Goal: Use online tool/utility: Use online tool/utility

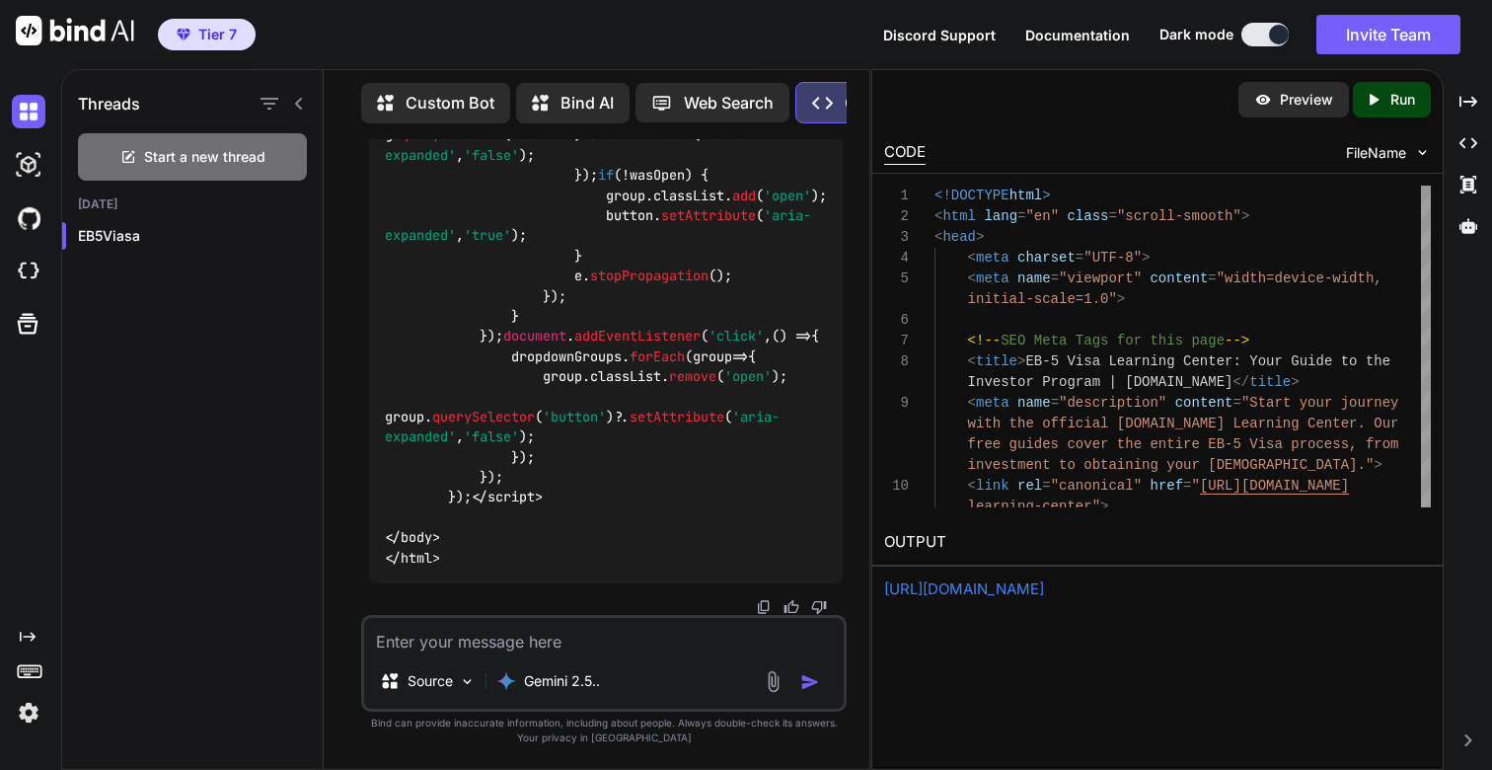
scroll to position [155732, 0]
click at [525, 643] on textarea at bounding box center [604, 636] width 480 height 36
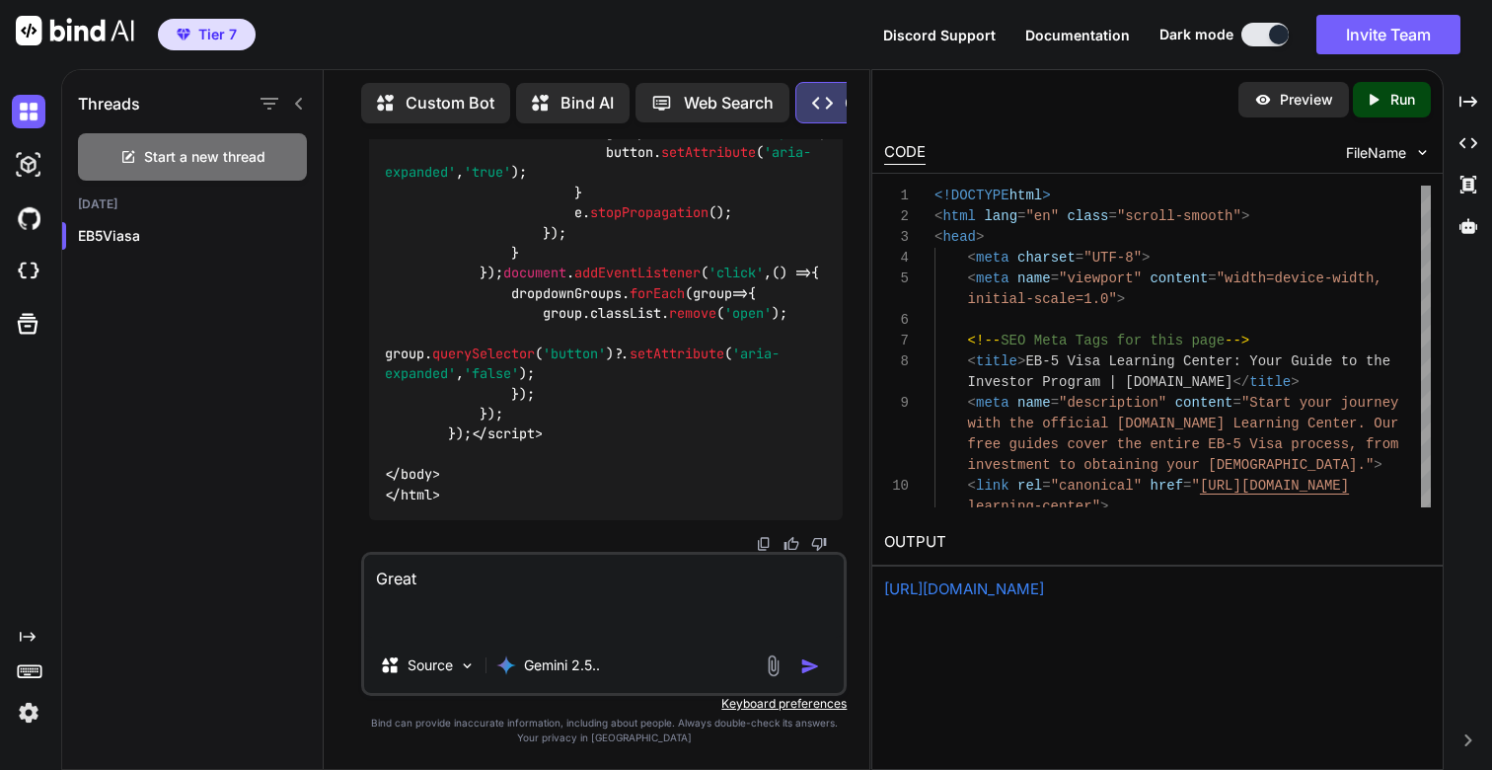
paste textarea "<!DOCTYPE html> <html lang="en" class="scroll-smooth"> <head> <meta charset="UT…"
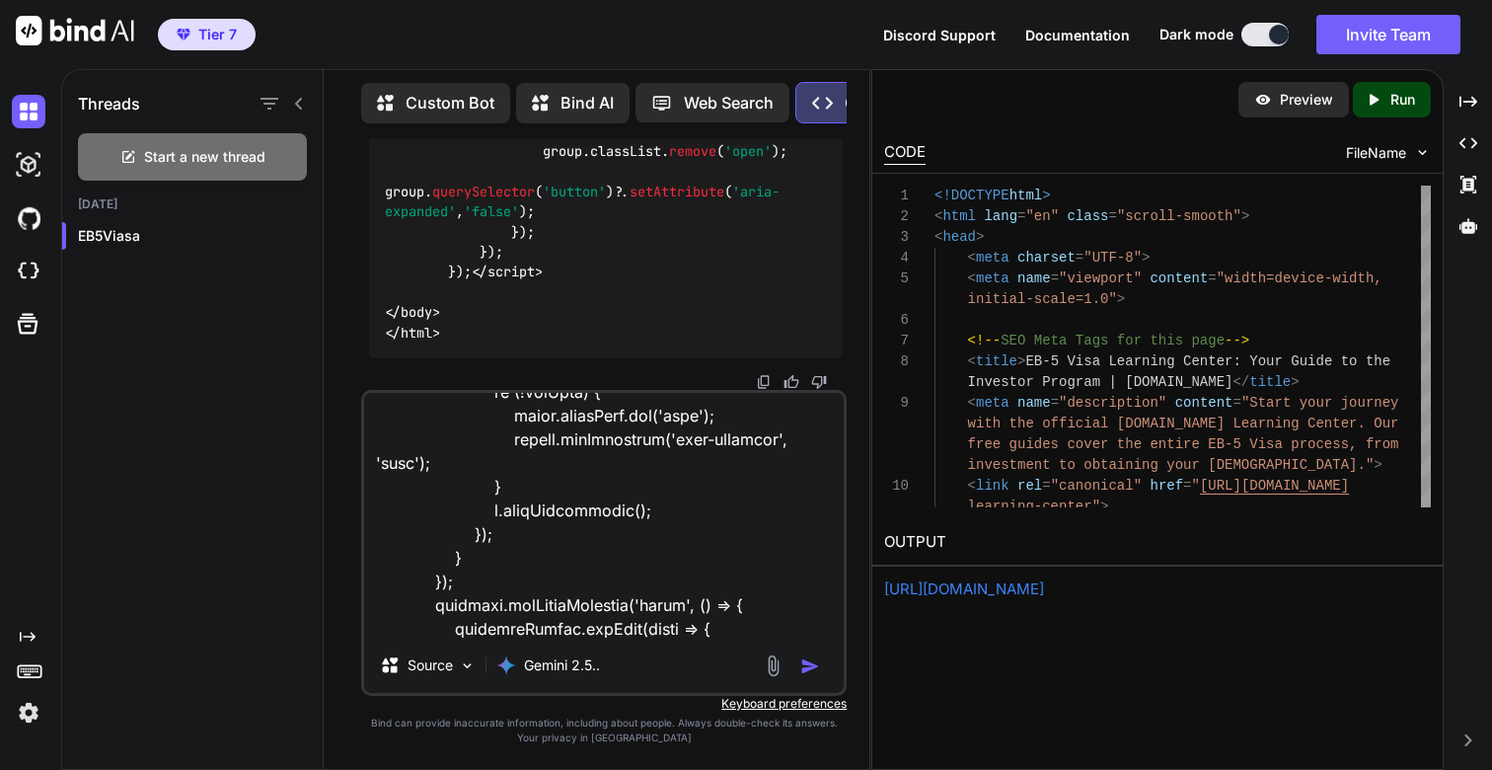
scroll to position [0, 0]
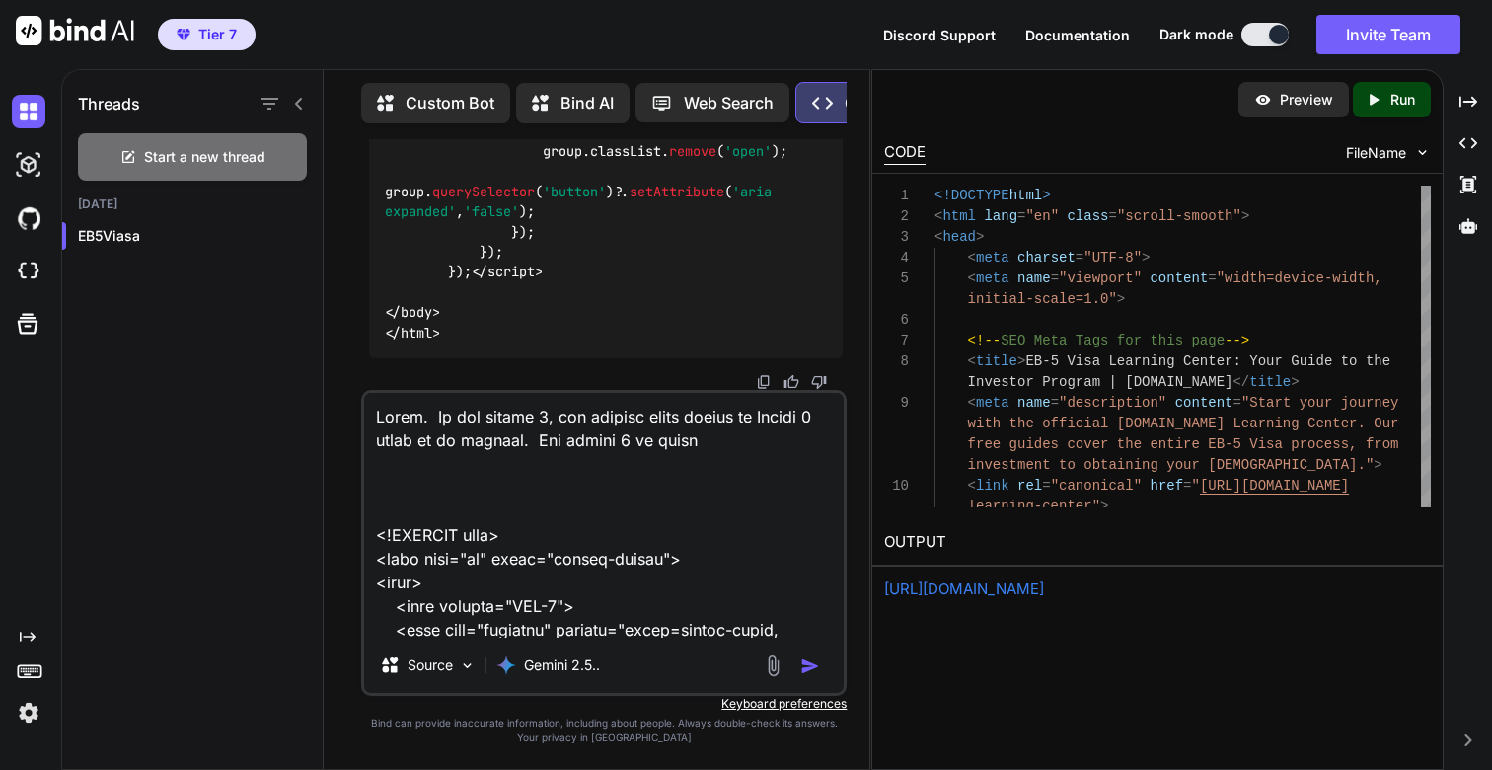
paste textarea "/learning-center/module-4-sof"
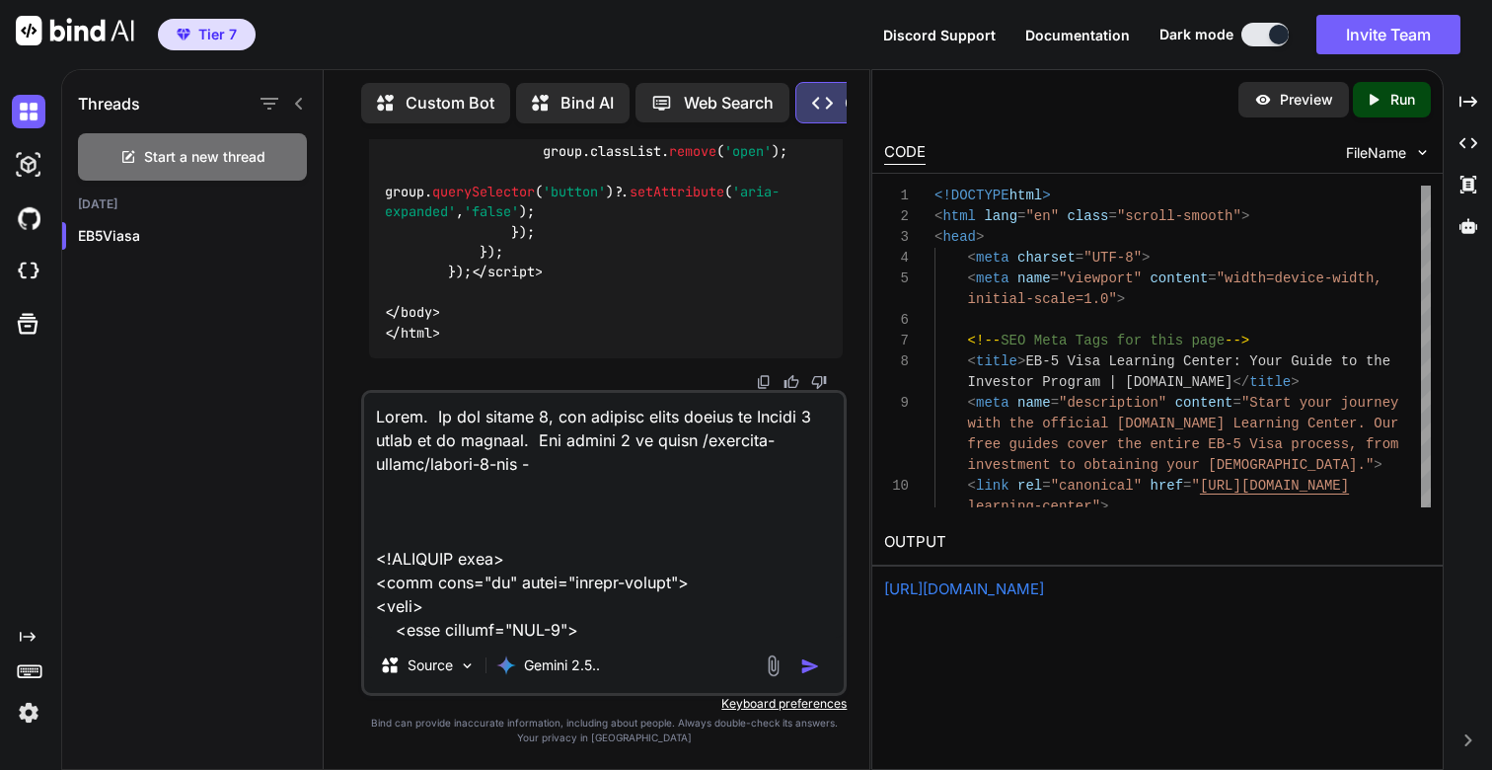
paste textarea "Proving Your Legitimacy"
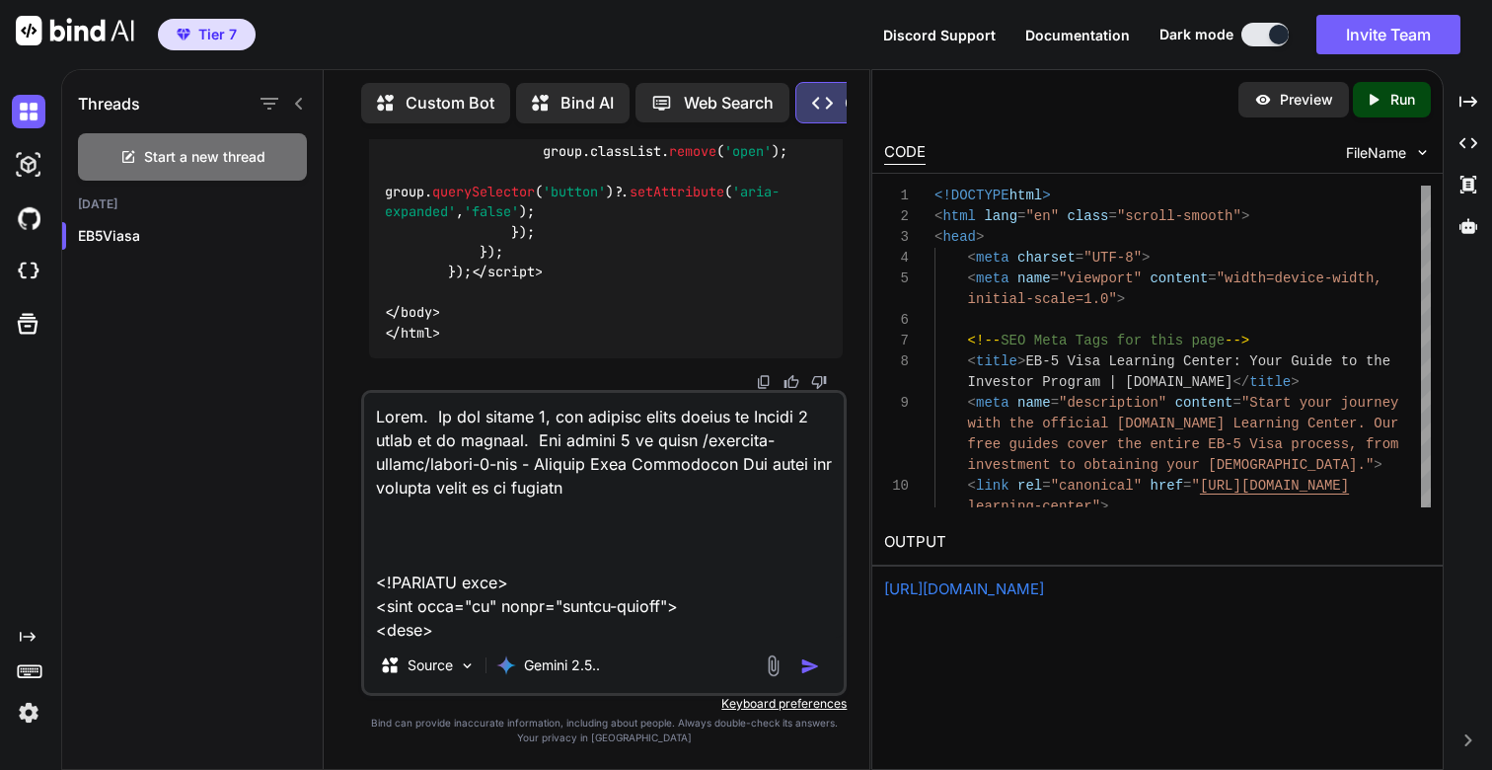
type textarea "Great. In the module 3, the section which refers to Module 4 needs to be update…"
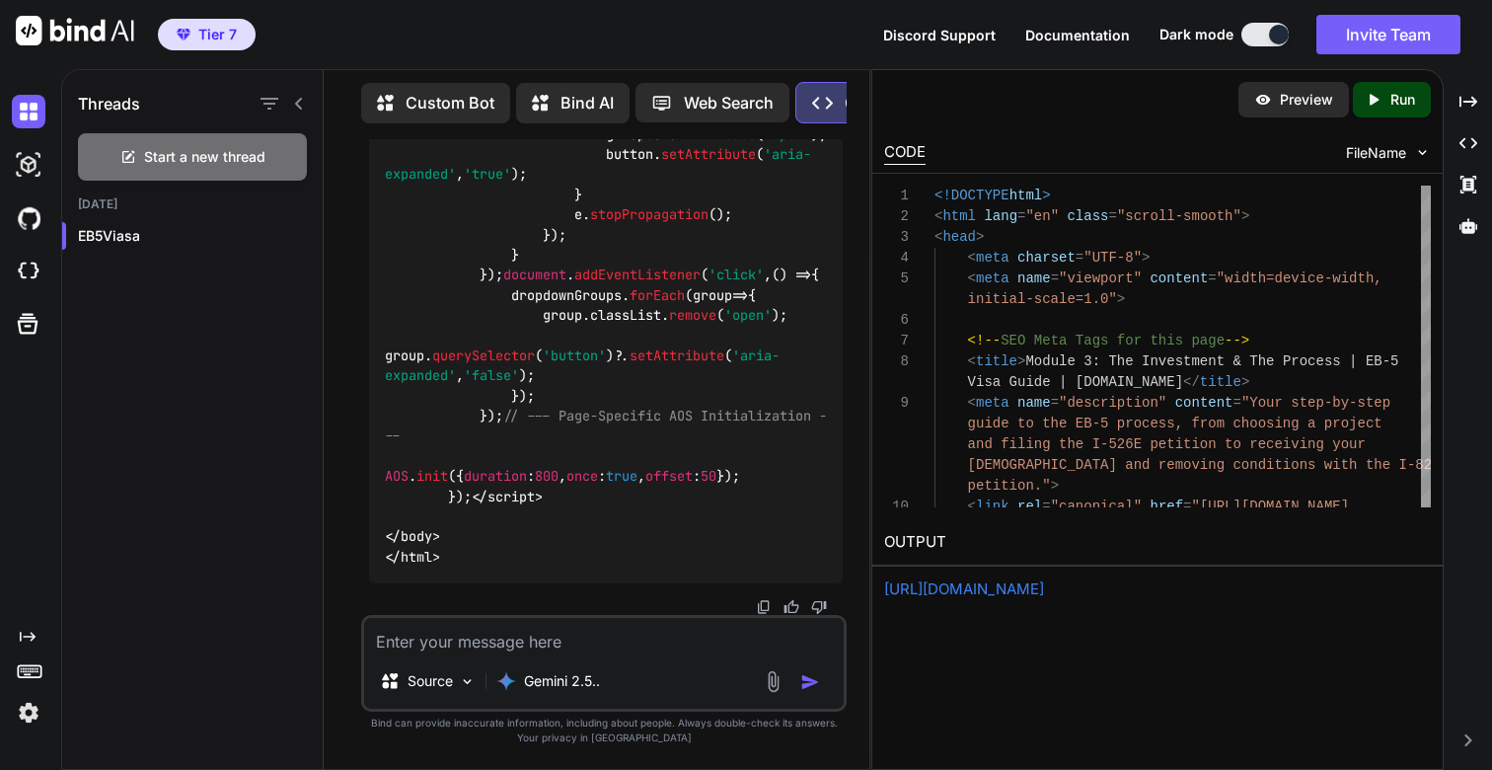
scroll to position [164664, 0]
click at [1383, 111] on div "Created with Pixso. Run" at bounding box center [1392, 100] width 78 height 36
click at [982, 584] on link "[URL][DOMAIN_NAME]" at bounding box center [964, 588] width 160 height 19
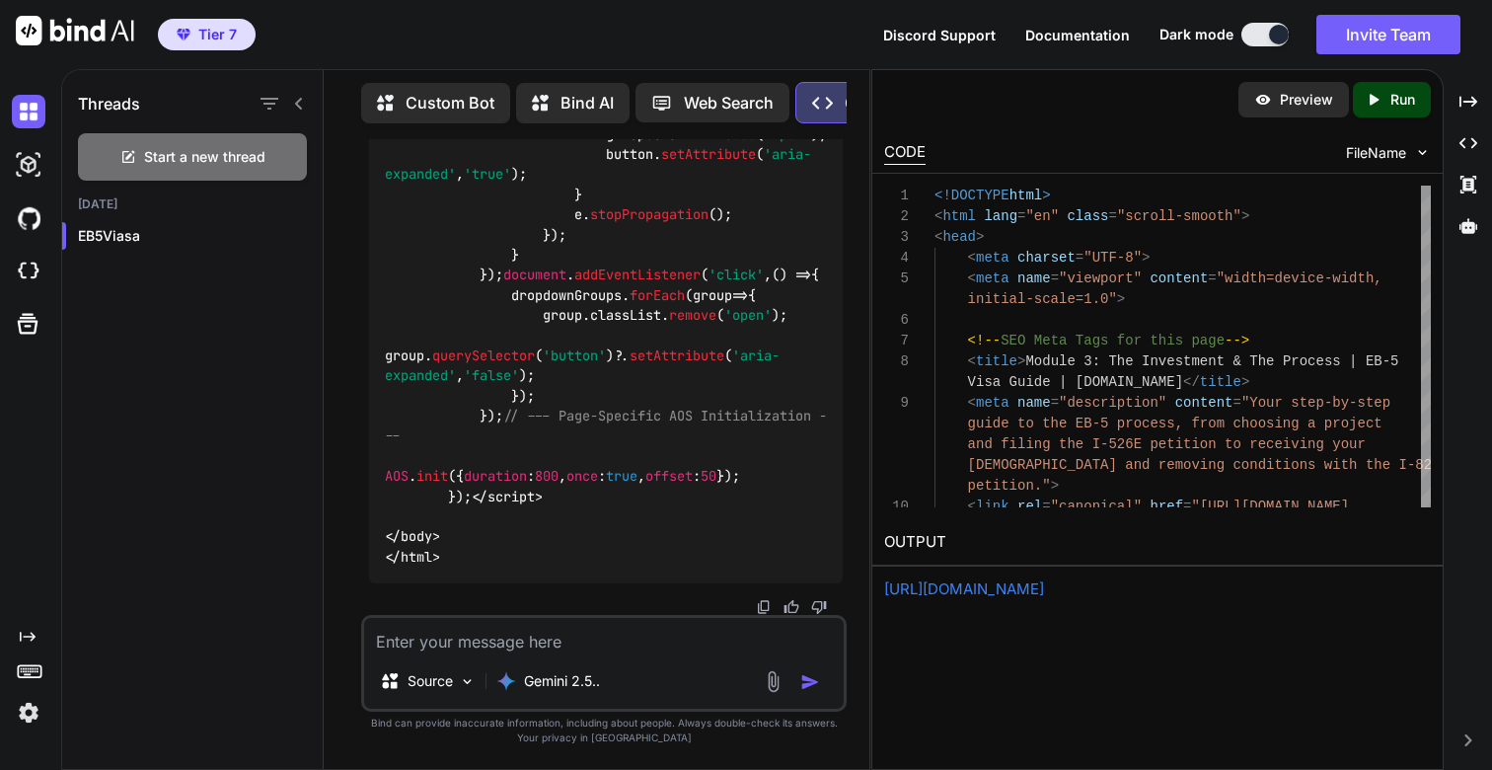
click at [532, 637] on textarea at bounding box center [604, 636] width 480 height 36
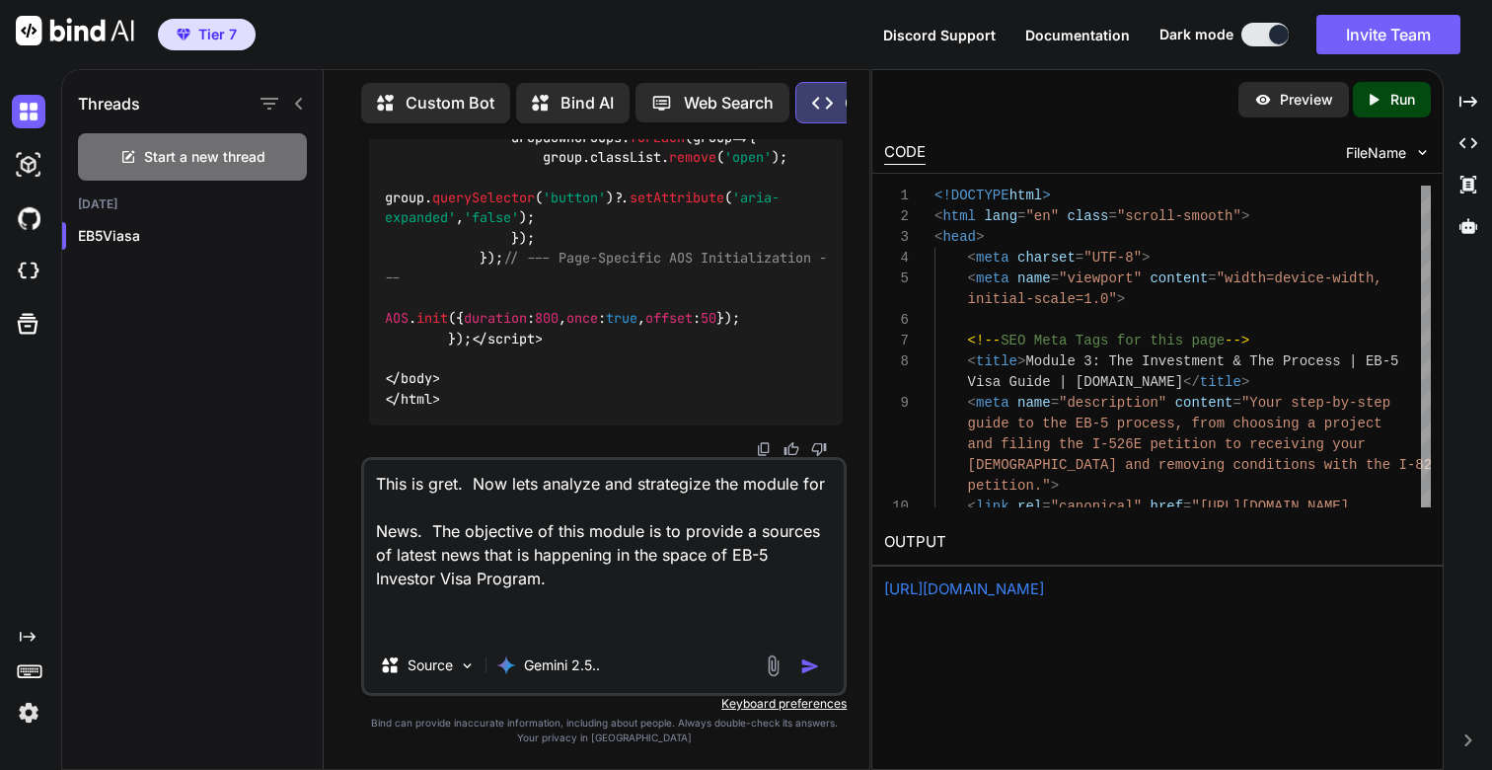
type textarea "This is gret. Now lets analyze and strategize the module for News. The objectiv…"
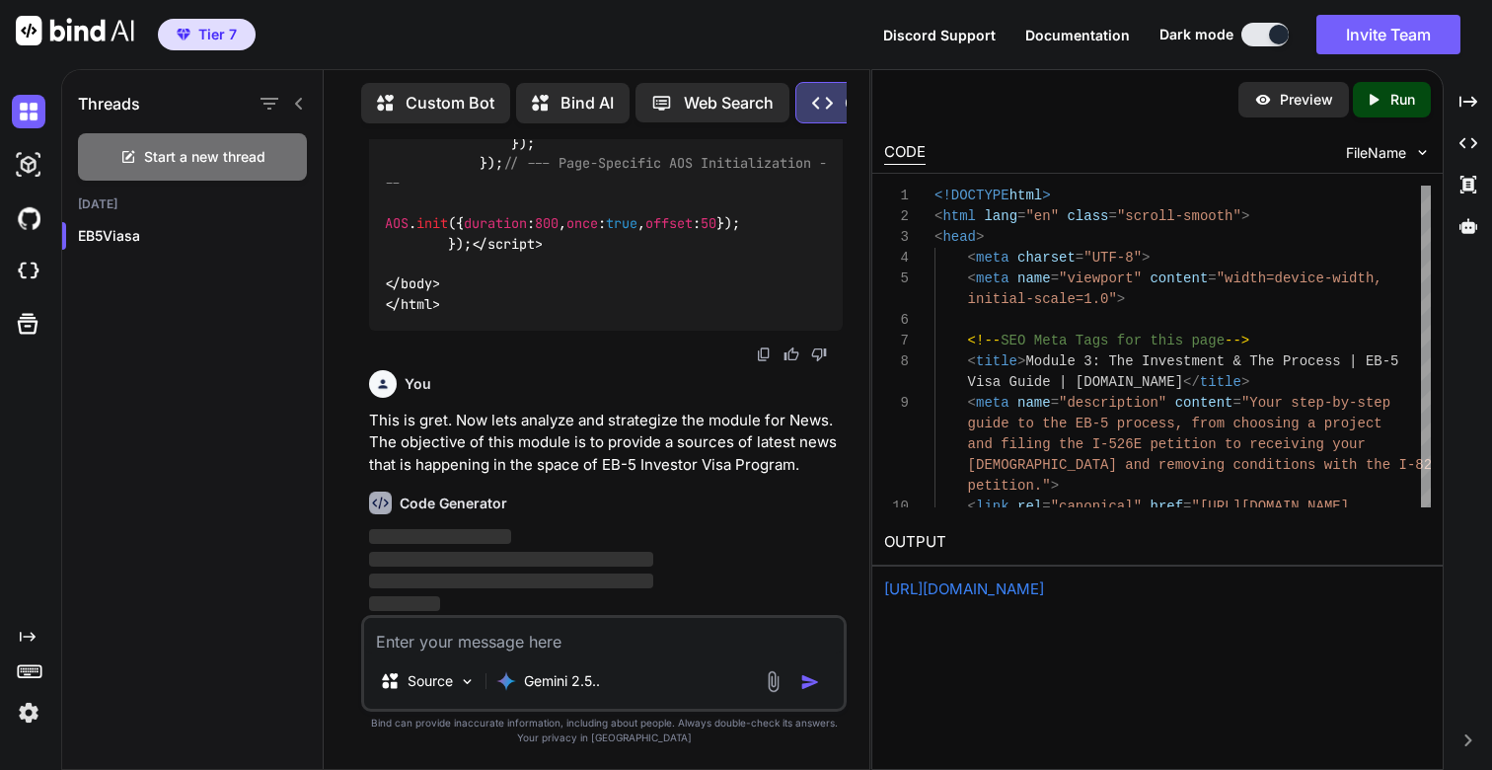
scroll to position [178546, 0]
